Goal: Entertainment & Leisure: Consume media (video, audio)

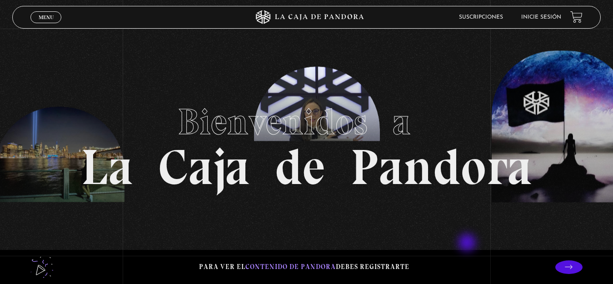
scroll to position [45, 0]
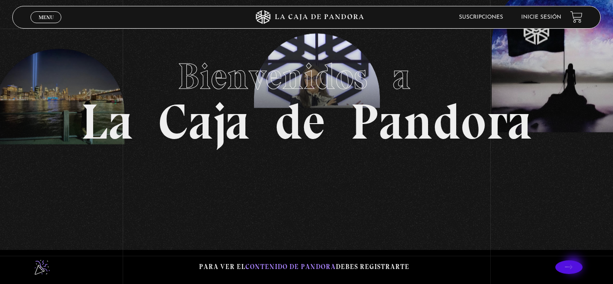
click at [572, 266] on icon at bounding box center [569, 267] width 8 height 8
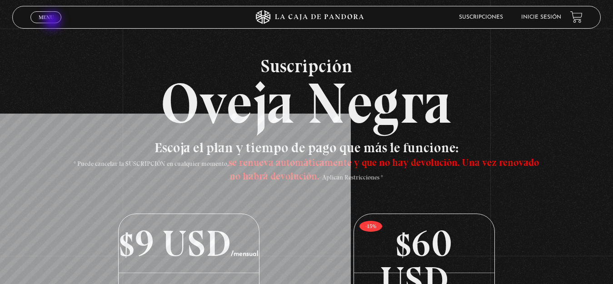
click at [47, 15] on span "Menu" at bounding box center [46, 17] width 15 height 5
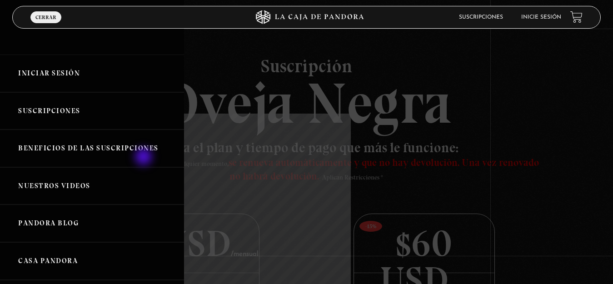
scroll to position [45, 0]
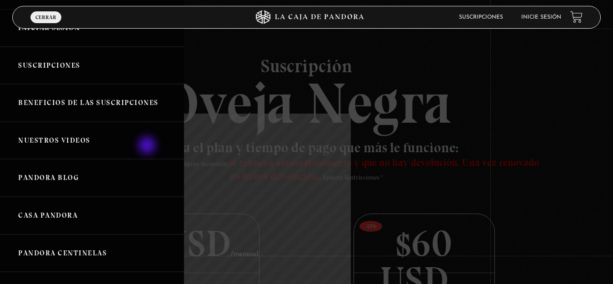
click at [150, 139] on link "Nuestros Videos" at bounding box center [92, 141] width 184 height 38
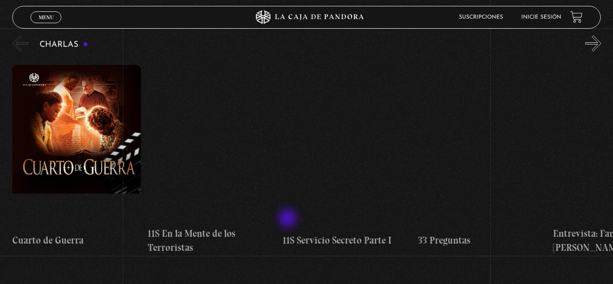
scroll to position [3881, 0]
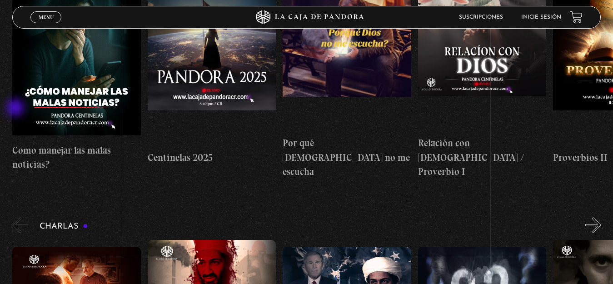
click at [16, 217] on button "«" at bounding box center [20, 225] width 16 height 16
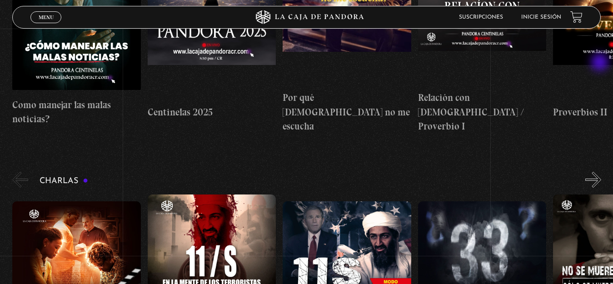
click at [601, 172] on button "»" at bounding box center [593, 180] width 16 height 16
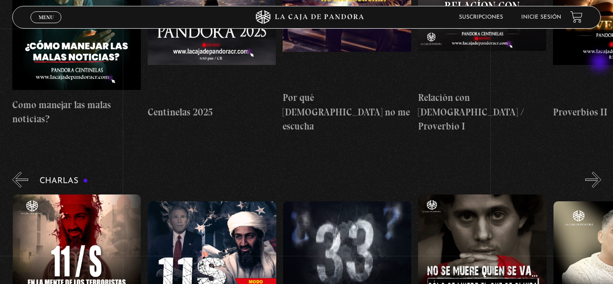
click at [600, 172] on button "»" at bounding box center [593, 180] width 16 height 16
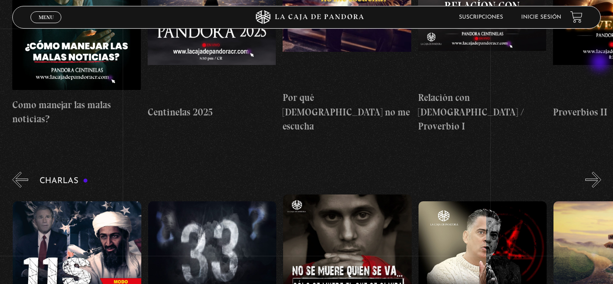
scroll to position [0, 270]
click at [598, 172] on button "»" at bounding box center [593, 180] width 16 height 16
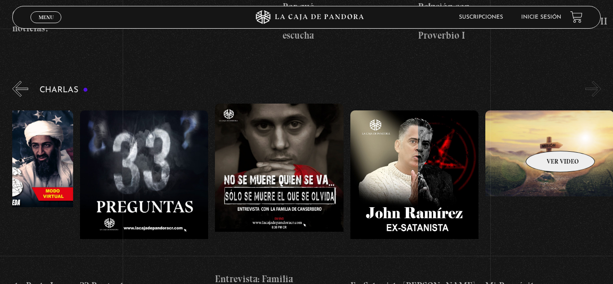
scroll to position [3926, 0]
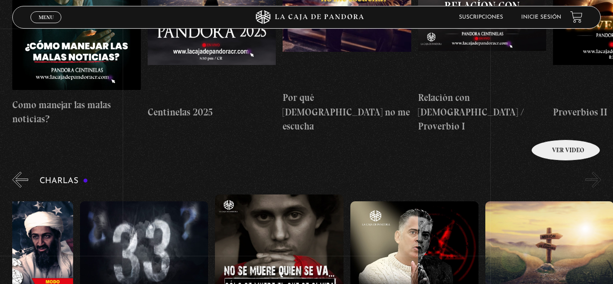
click at [554, 201] on figure at bounding box center [549, 283] width 129 height 164
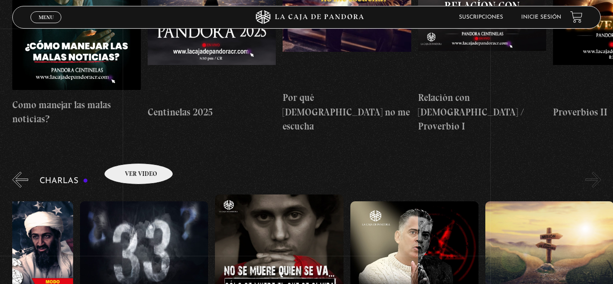
click at [131, 201] on figure at bounding box center [144, 283] width 129 height 164
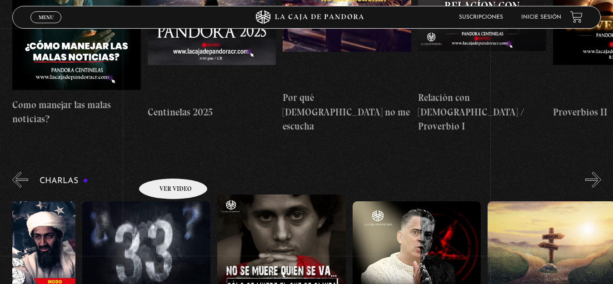
click at [161, 201] on figure at bounding box center [146, 283] width 129 height 164
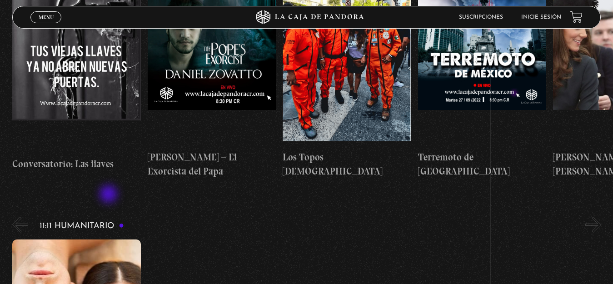
scroll to position [2927, 0]
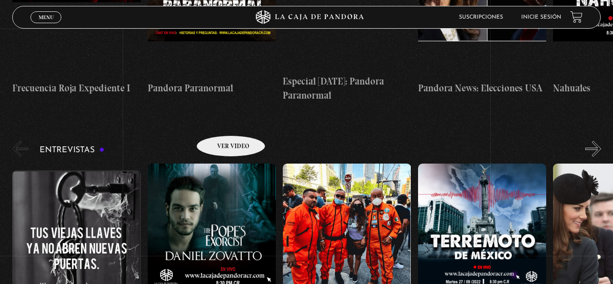
click at [219, 164] on figure at bounding box center [212, 246] width 129 height 164
